Goal: Task Accomplishment & Management: Complete application form

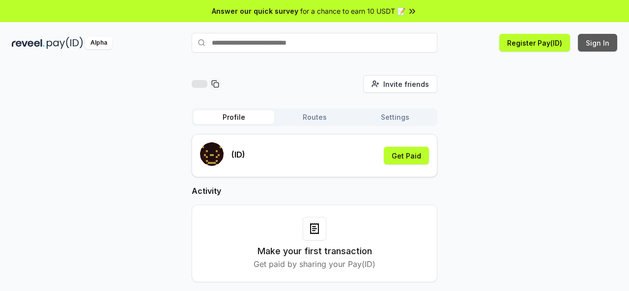
click at [596, 42] on button "Sign In" at bounding box center [597, 43] width 39 height 18
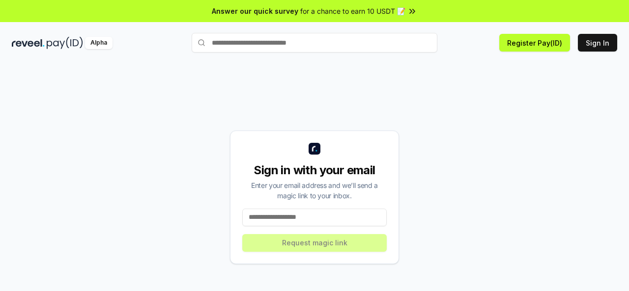
click at [298, 225] on input at bounding box center [314, 218] width 144 height 18
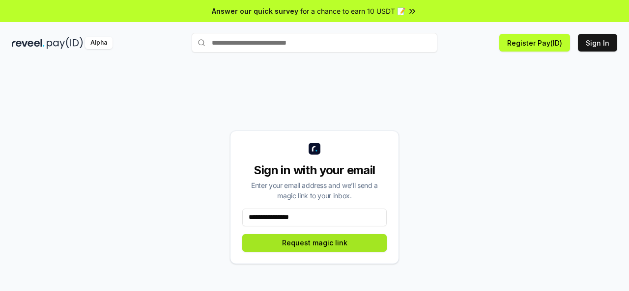
type input "**********"
click at [282, 243] on button "Request magic link" at bounding box center [314, 243] width 144 height 18
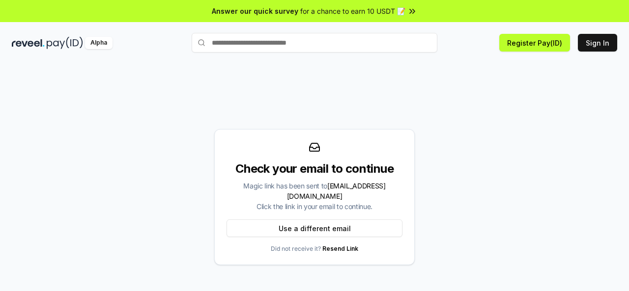
drag, startPoint x: 573, startPoint y: 108, endPoint x: 560, endPoint y: 4, distance: 104.9
click at [573, 102] on div "Check your email to continue Magic link has been sent to 893962473@qq.com Click…" at bounding box center [314, 197] width 605 height 244
click at [157, 74] on div "Check your email to continue Magic link has been sent to 893962473@qq.com Click…" at bounding box center [314, 188] width 629 height 264
